Goal: Task Accomplishment & Management: Use online tool/utility

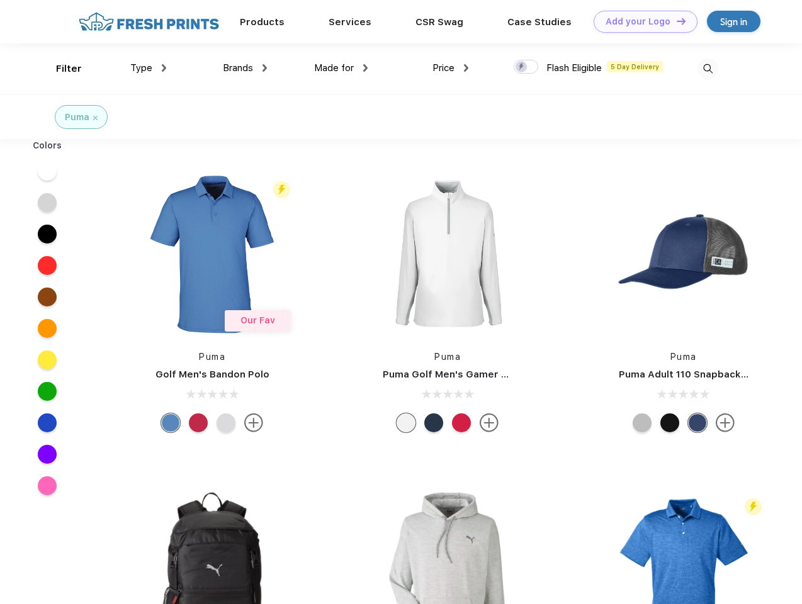
click at [641, 21] on link "Add your Logo Design Tool" at bounding box center [646, 22] width 104 height 22
click at [0, 0] on div "Design Tool" at bounding box center [0, 0] width 0 height 0
click at [676, 21] on link "Add your Logo Design Tool" at bounding box center [646, 22] width 104 height 22
click at [60, 69] on div "Filter" at bounding box center [69, 69] width 26 height 14
click at [149, 68] on span "Type" at bounding box center [141, 67] width 22 height 11
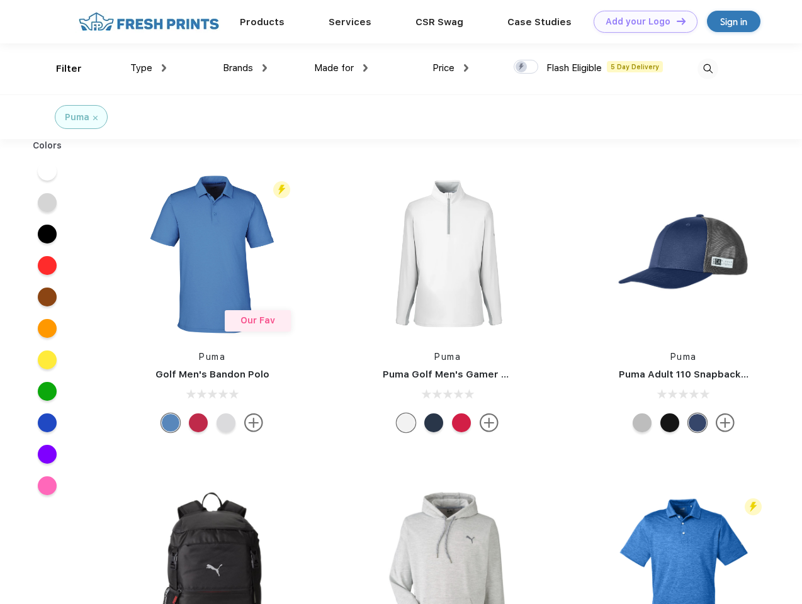
click at [245, 68] on span "Brands" at bounding box center [238, 67] width 30 height 11
click at [341, 68] on span "Made for" at bounding box center [334, 67] width 40 height 11
click at [451, 68] on span "Price" at bounding box center [444, 67] width 22 height 11
click at [526, 67] on div at bounding box center [526, 67] width 25 height 14
click at [522, 67] on input "checkbox" at bounding box center [518, 63] width 8 height 8
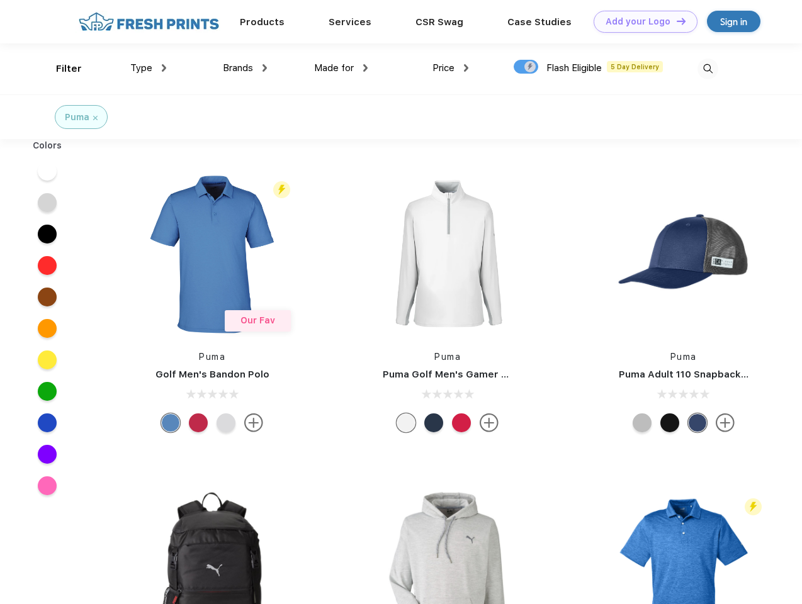
click at [708, 69] on img at bounding box center [708, 69] width 21 height 21
